Goal: Find specific page/section: Find specific page/section

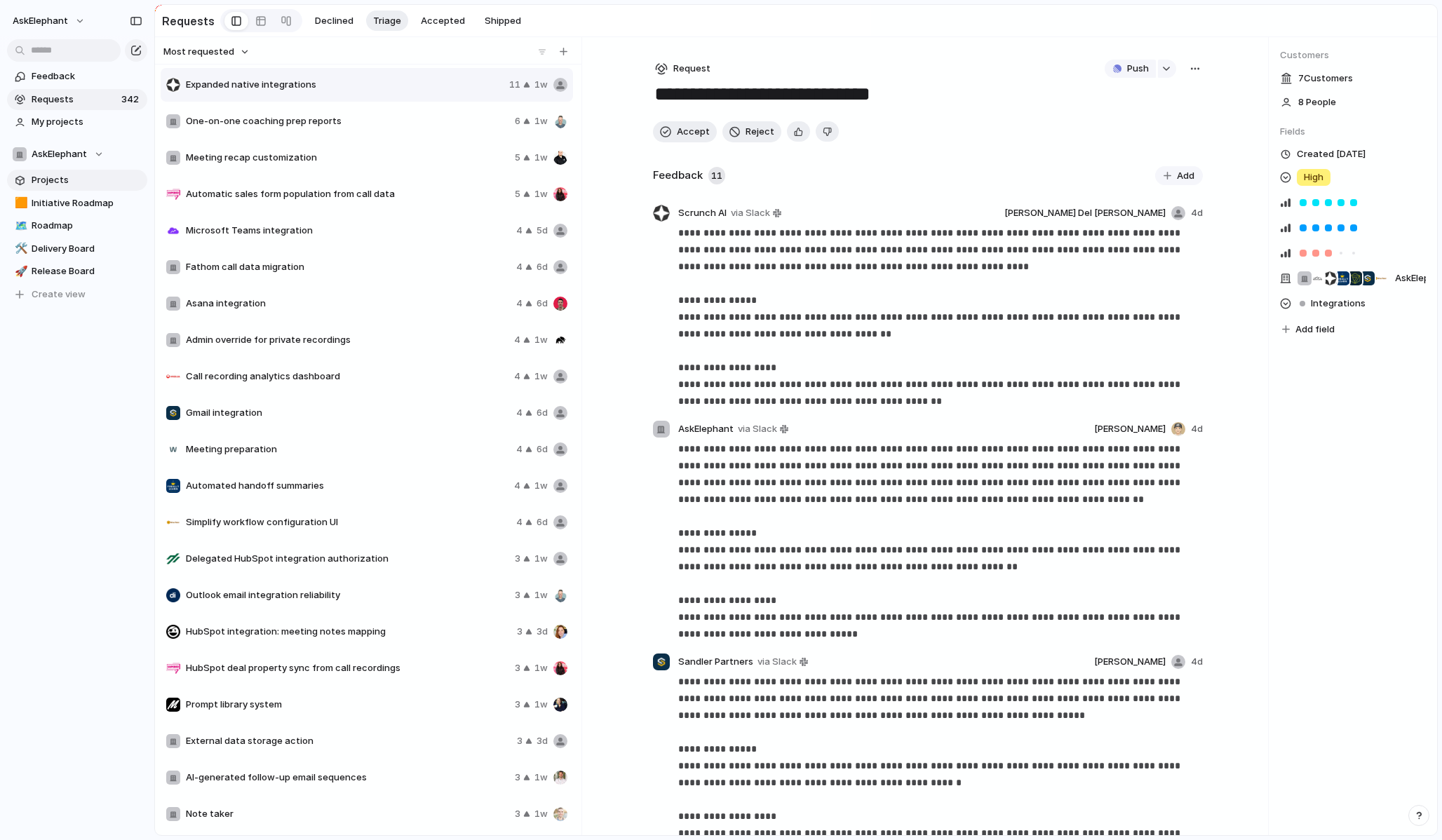
click at [63, 183] on span "Projects" at bounding box center [87, 180] width 111 height 14
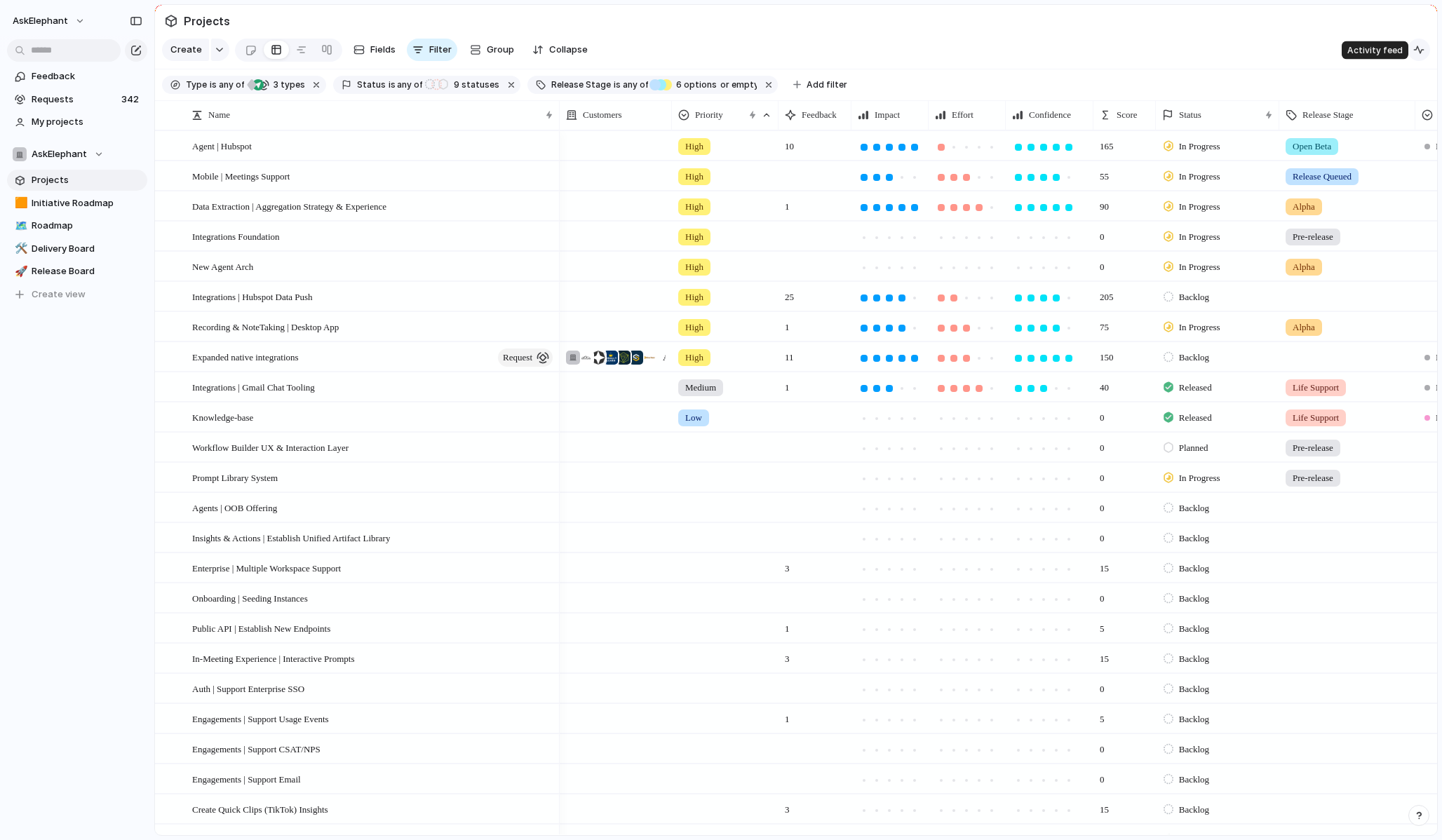
click at [1420, 54] on div "button" at bounding box center [1418, 50] width 11 height 11
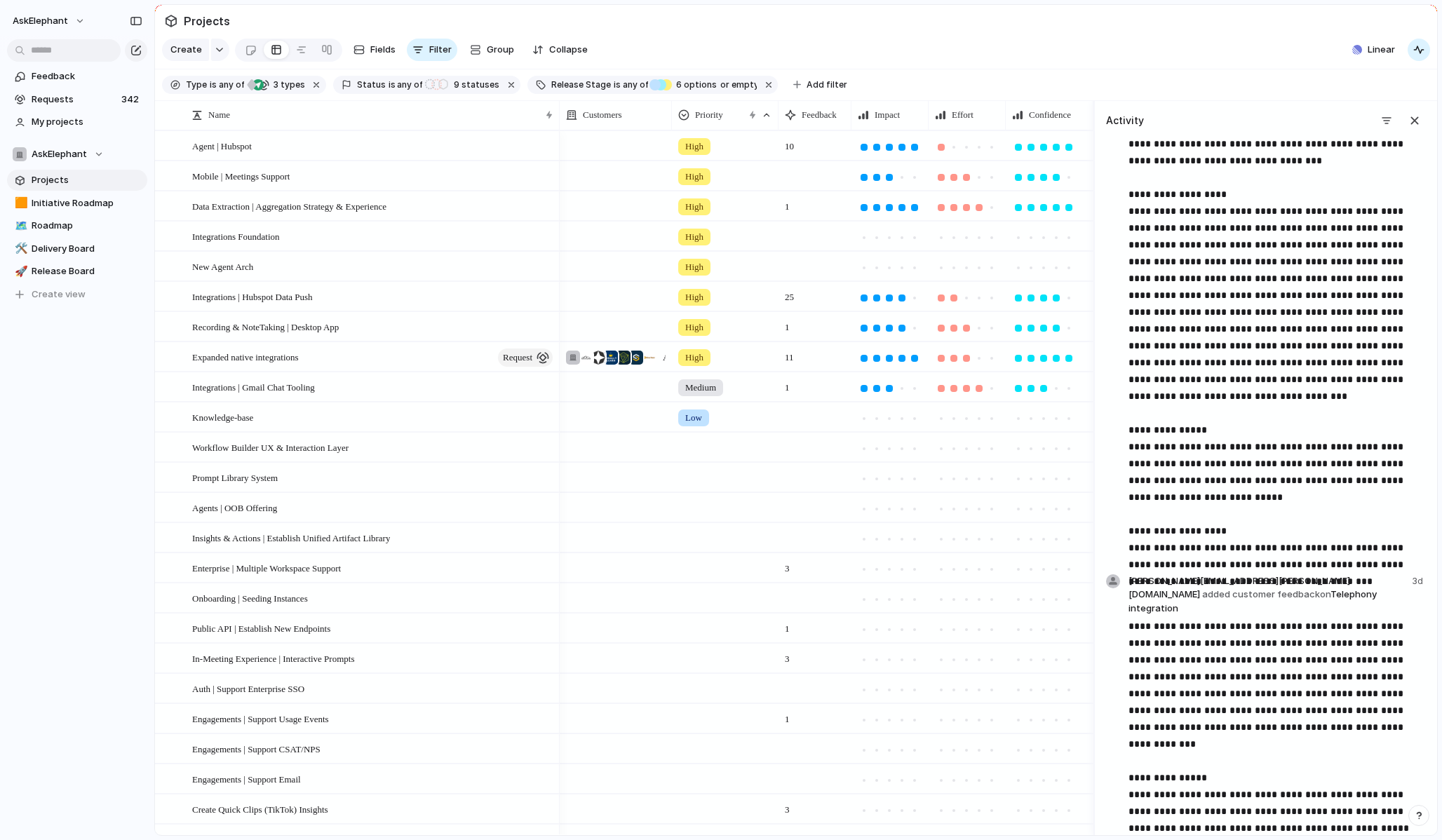
scroll to position [7170, 0]
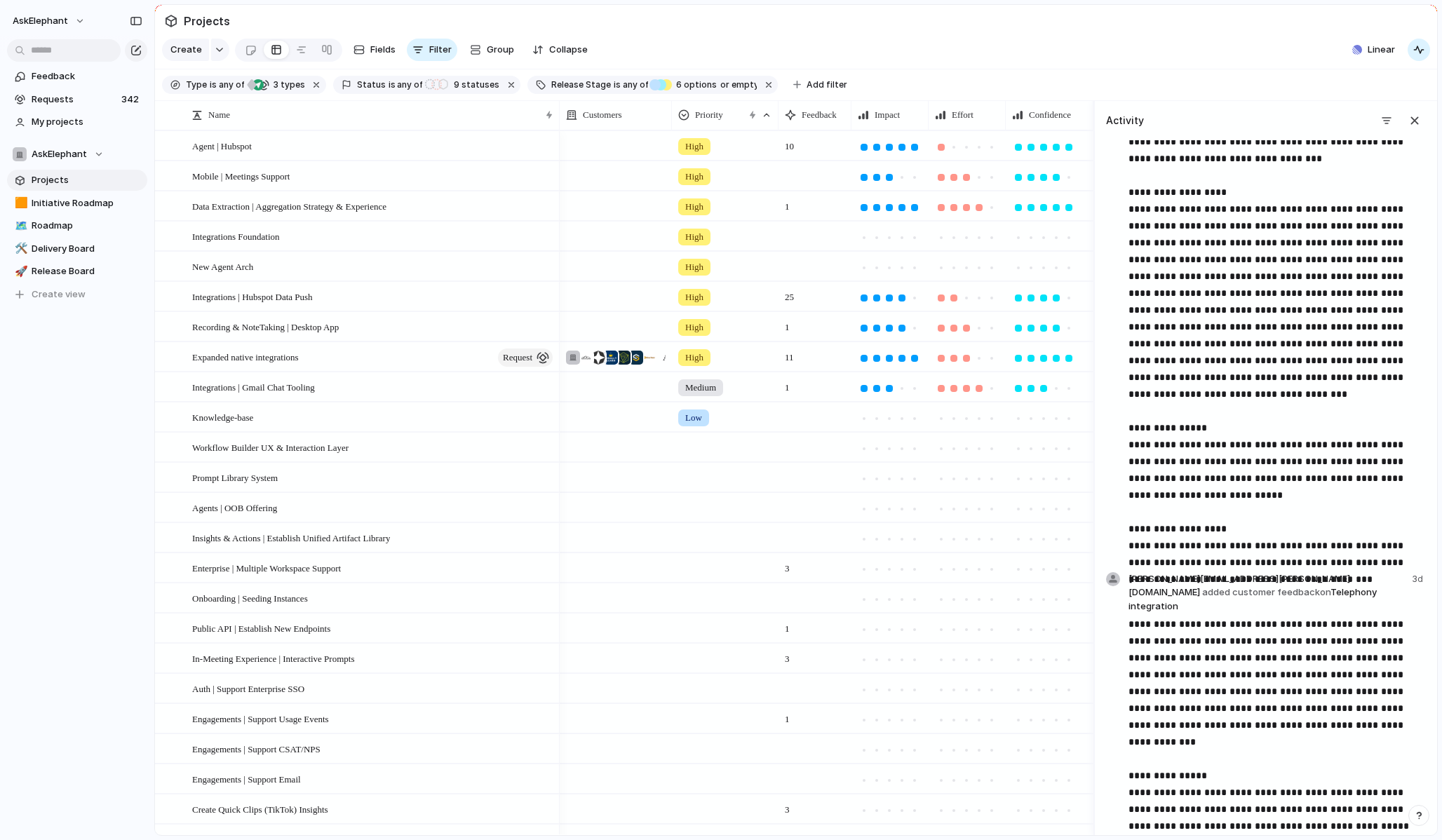
click at [978, 77] on section "Type is any of project Feature request 3 types Status is any of Backlog Explori…" at bounding box center [796, 84] width 1282 height 32
click at [242, 146] on span "Agent | Hubspot" at bounding box center [222, 145] width 60 height 16
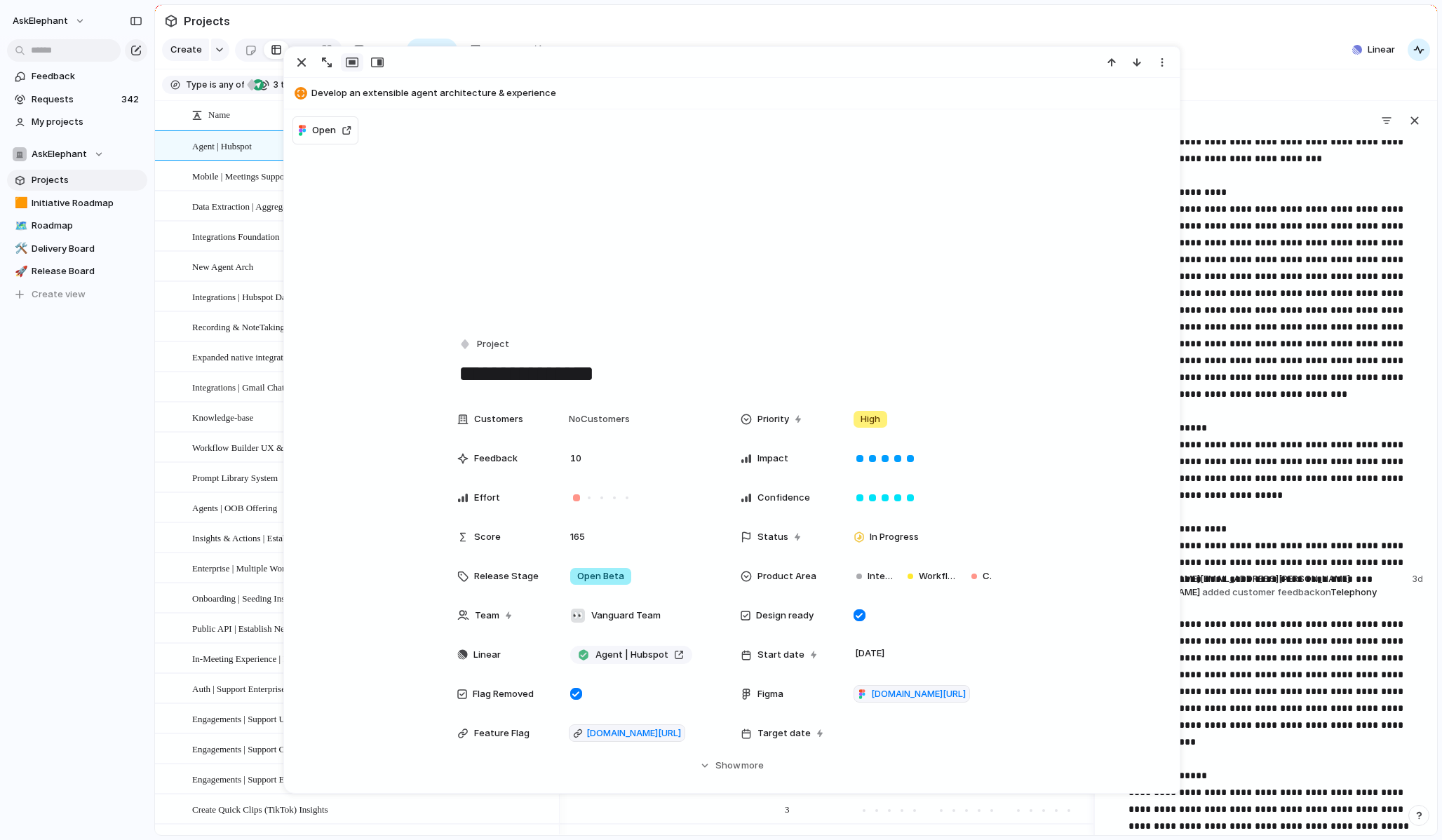
click at [874, 69] on div at bounding box center [732, 63] width 896 height 31
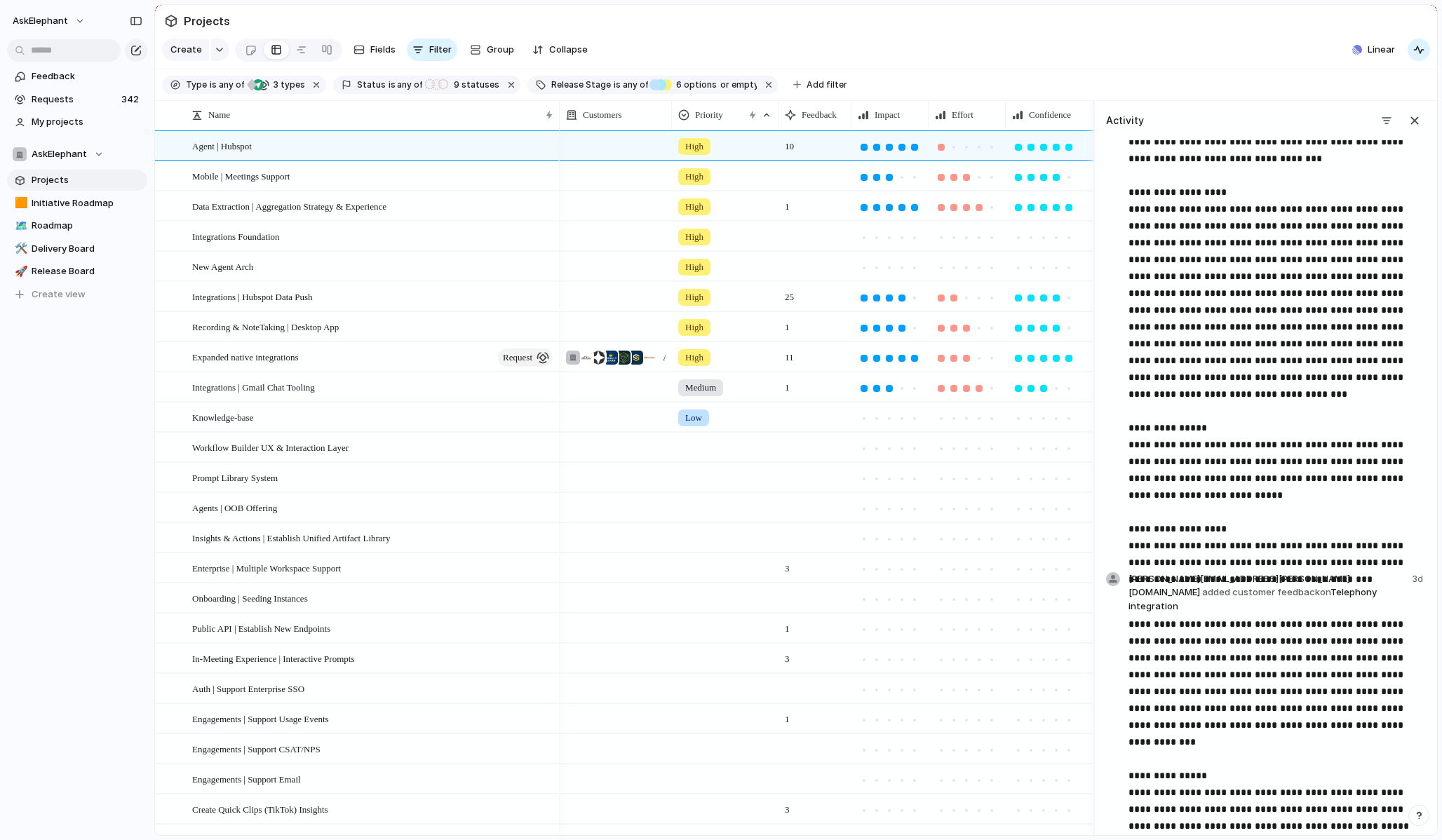
click at [953, 35] on section "Create Fields Filter Group Zoom Collapse Linear" at bounding box center [796, 52] width 1282 height 34
